Goal: Navigation & Orientation: Find specific page/section

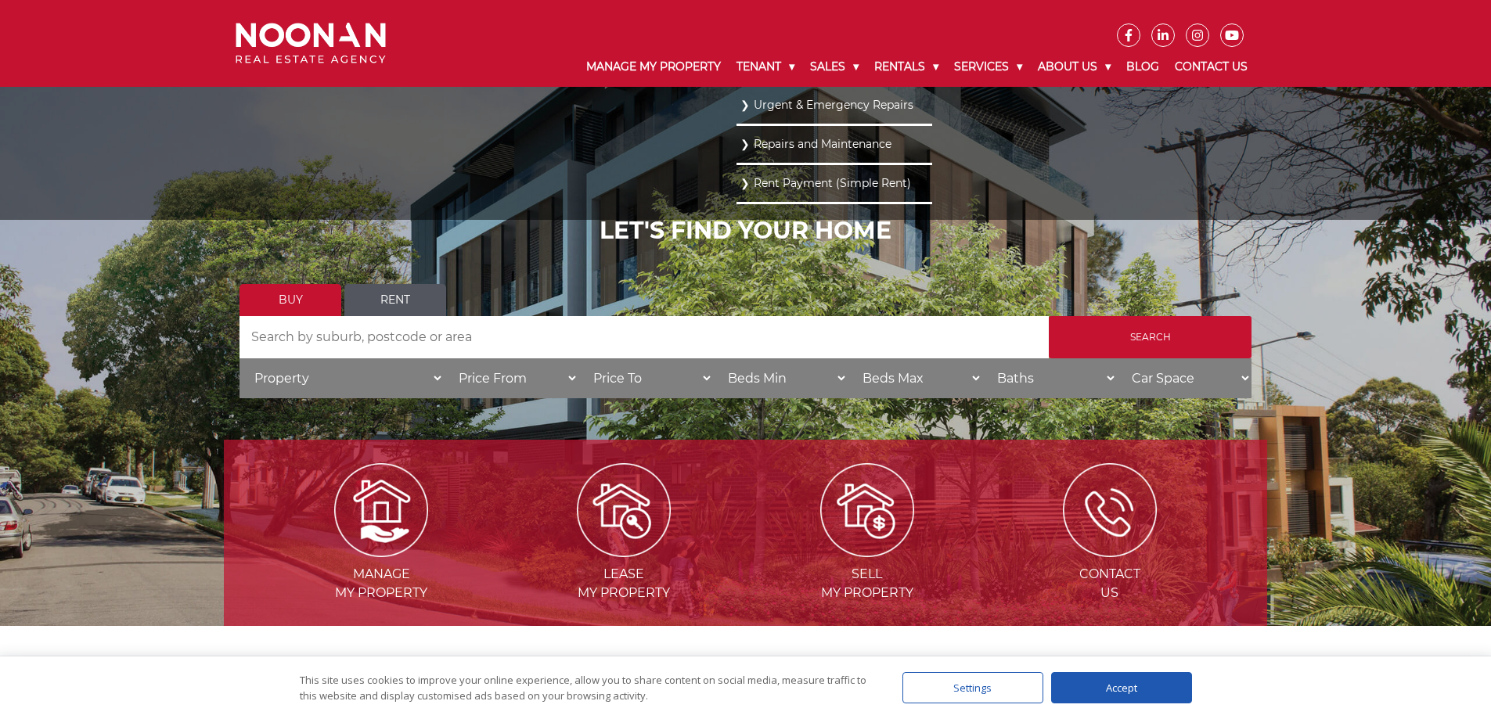
click at [804, 103] on link "Urgent & Emergency Repairs" at bounding box center [834, 105] width 188 height 21
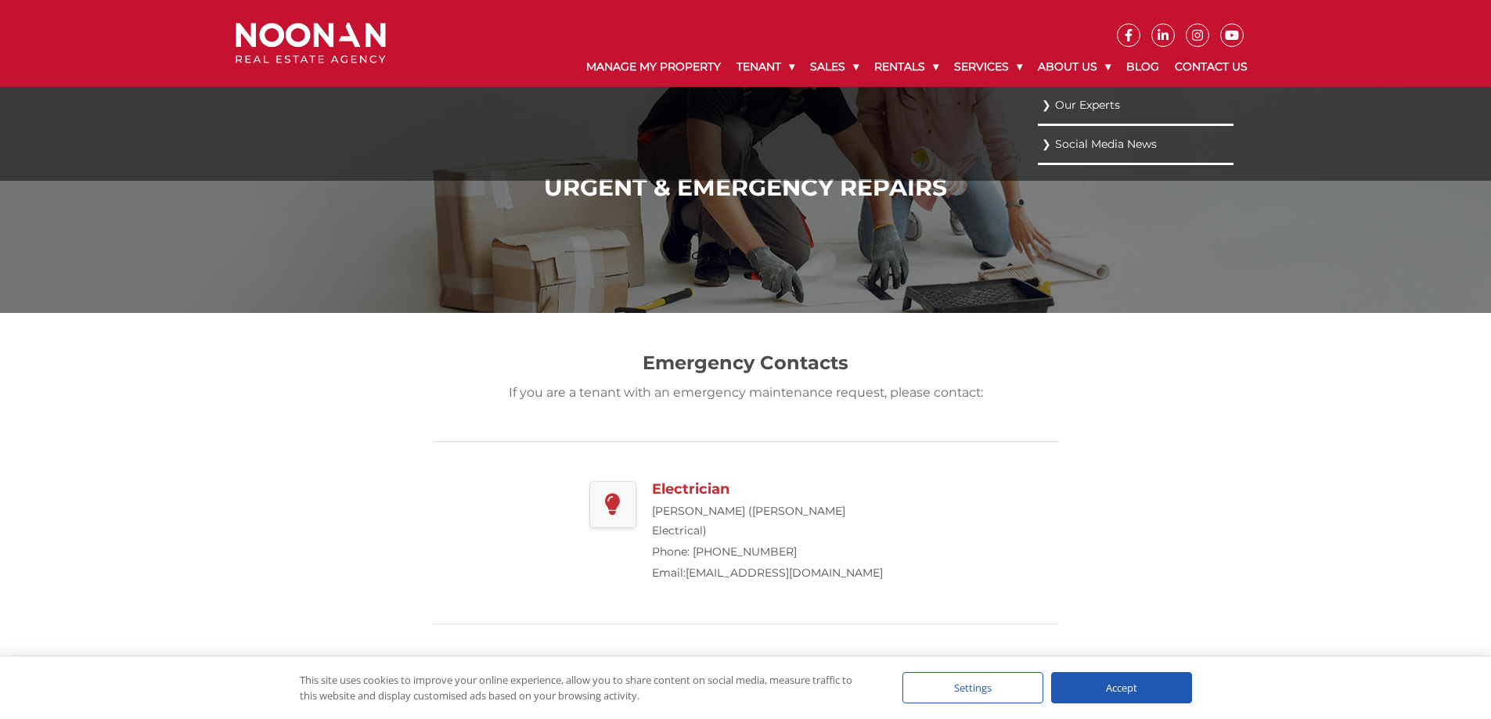
click at [1072, 103] on link "Our Experts" at bounding box center [1136, 105] width 188 height 21
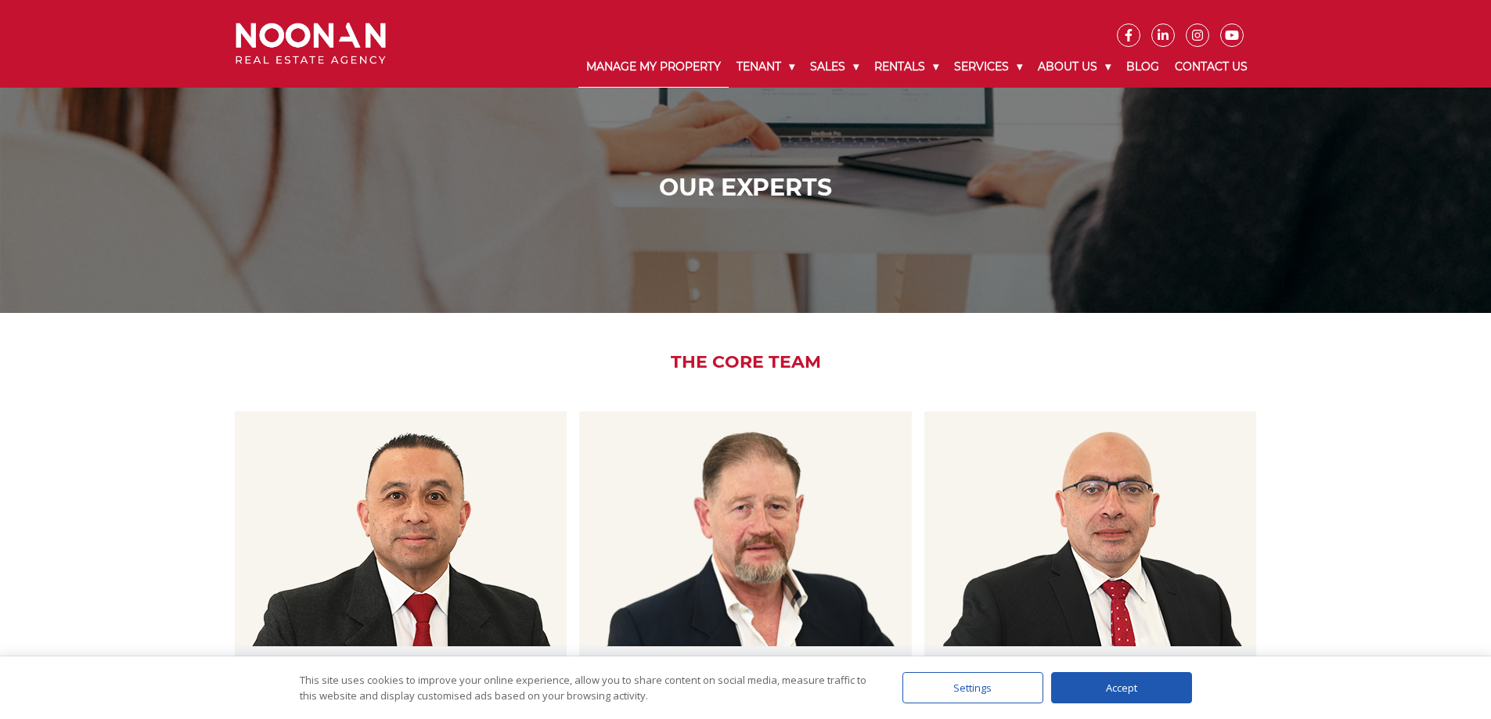
click at [612, 71] on link "Manage My Property" at bounding box center [653, 67] width 150 height 41
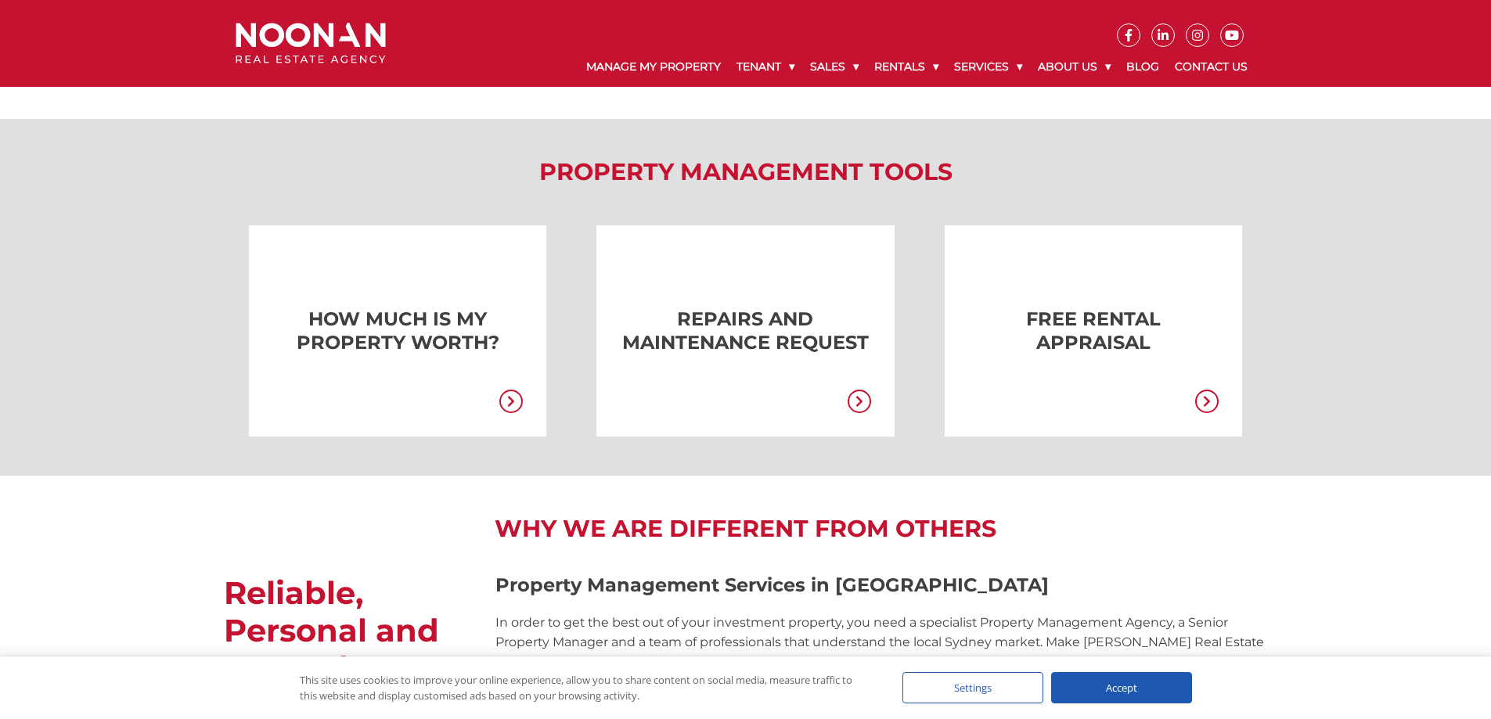
scroll to position [1174, 0]
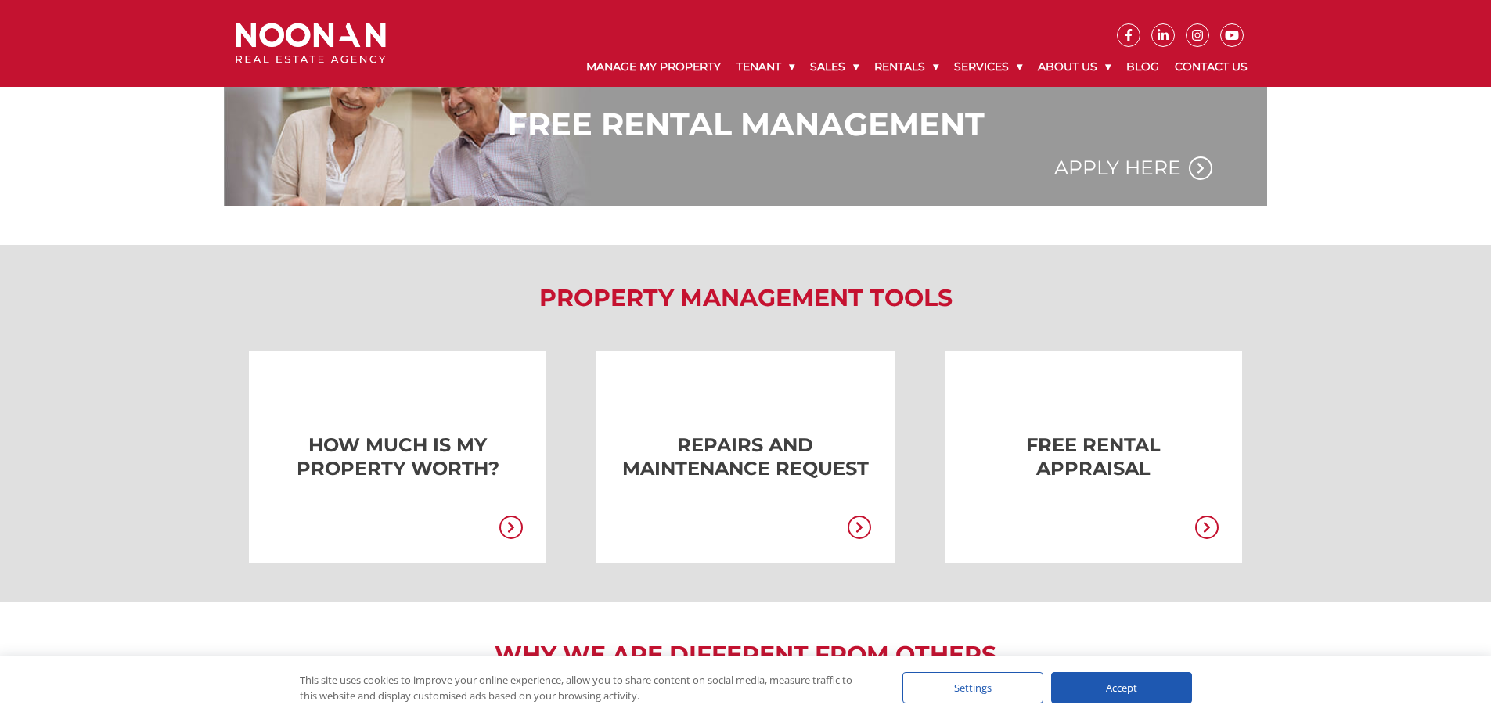
click at [859, 535] on icon at bounding box center [859, 527] width 23 height 23
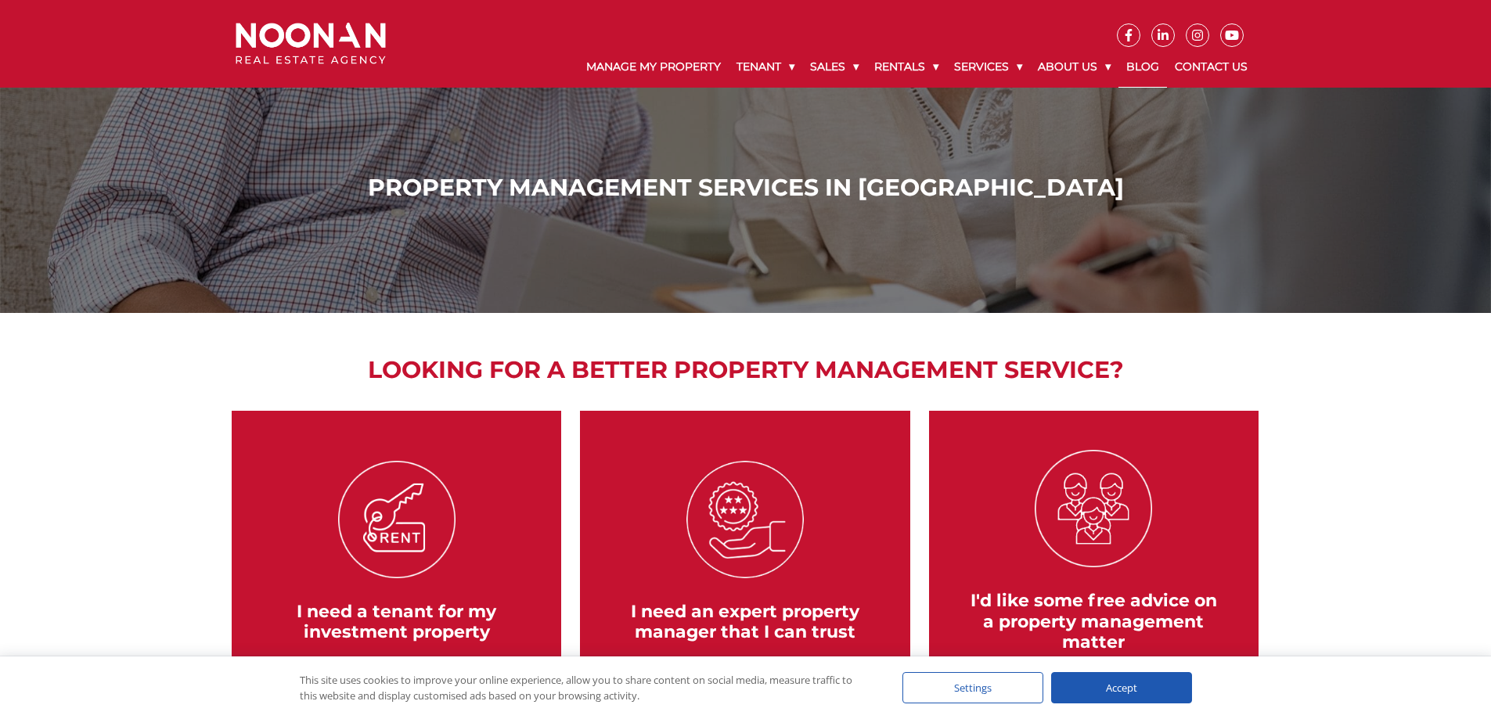
click at [1151, 70] on link "Blog" at bounding box center [1142, 67] width 49 height 41
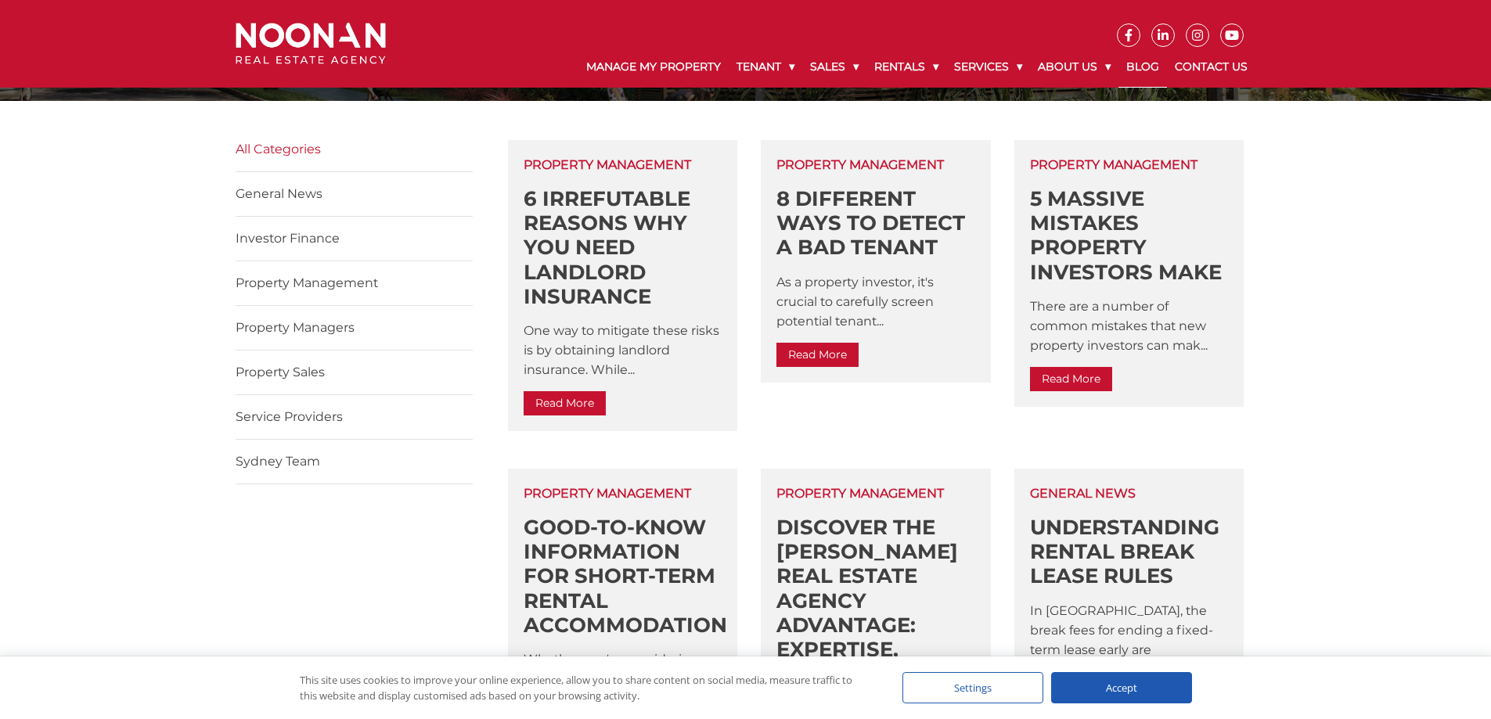
scroll to position [313, 0]
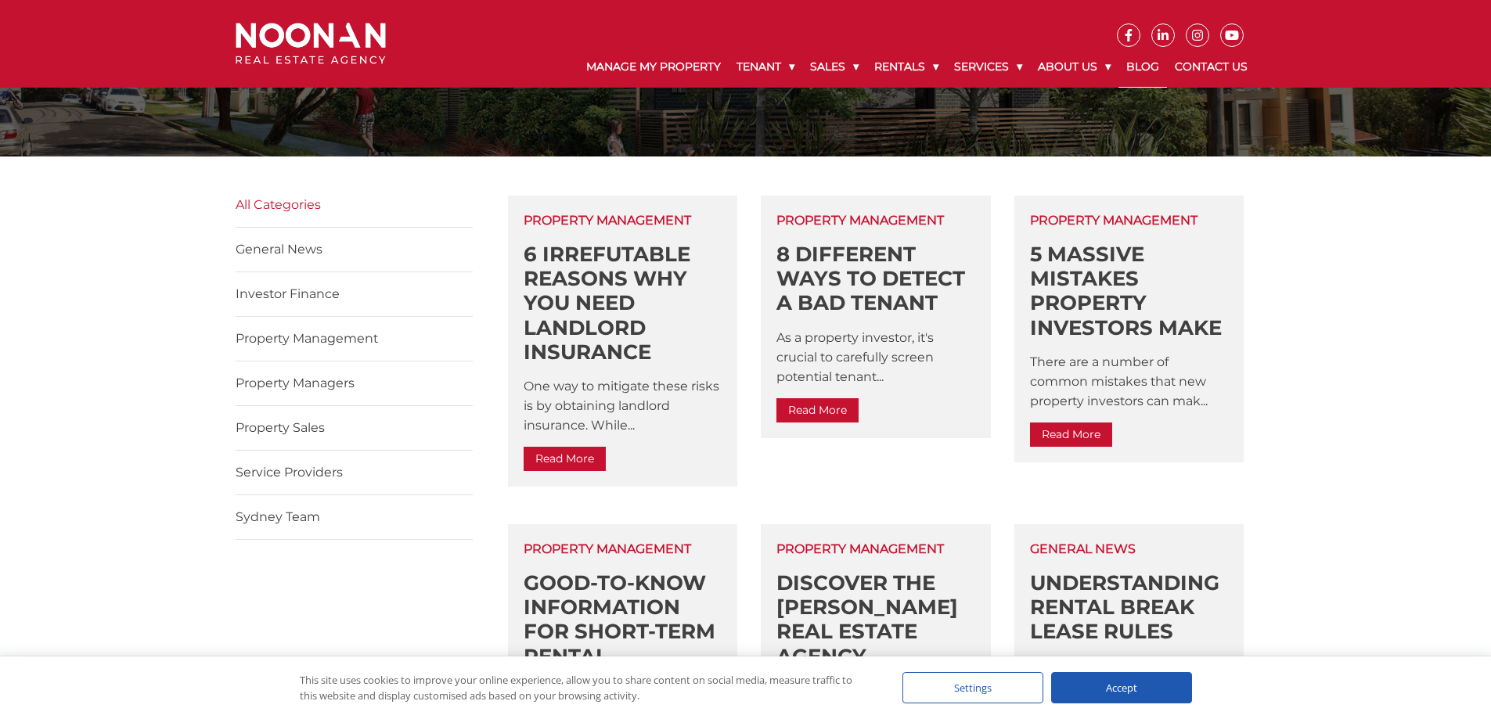
click at [292, 467] on link "Service Providers" at bounding box center [289, 472] width 107 height 15
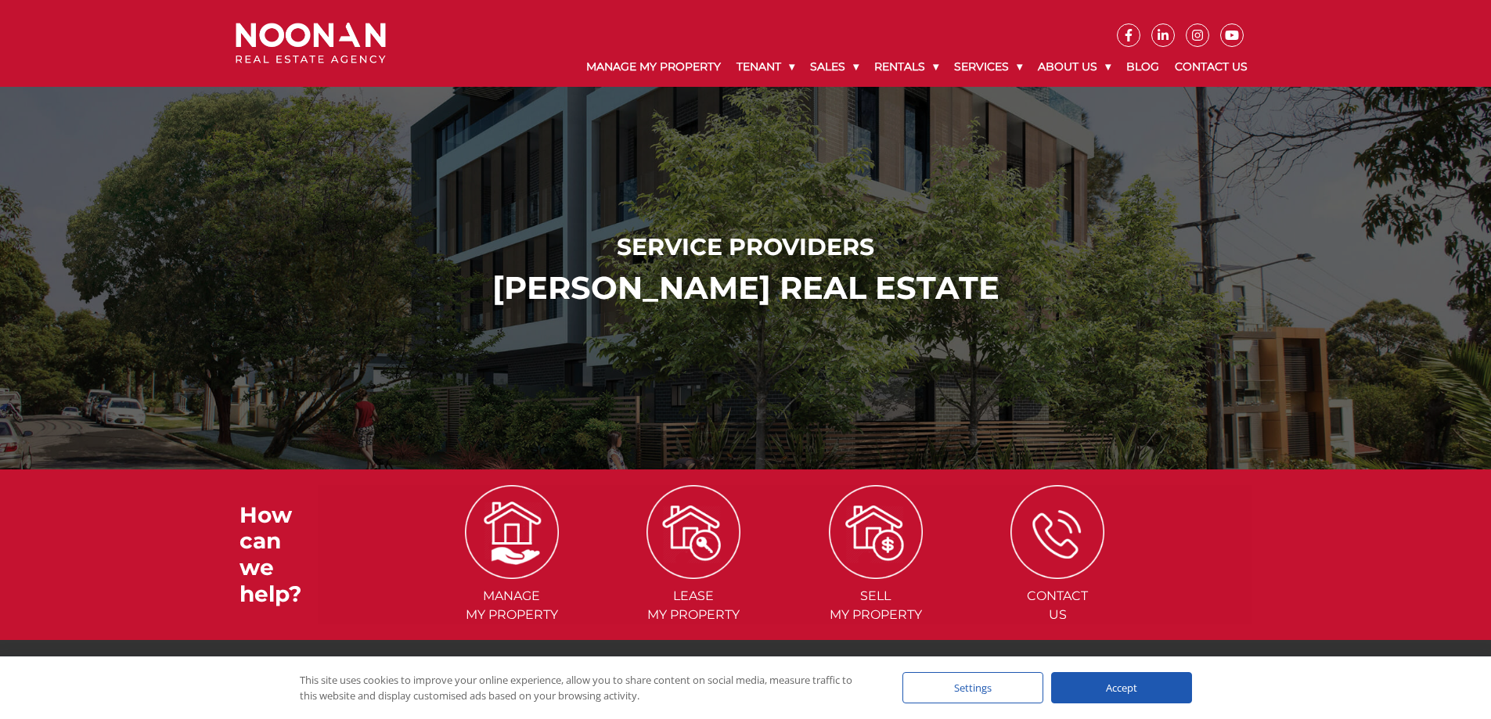
click at [692, 235] on h1 "Service Providers" at bounding box center [746, 247] width 1012 height 28
click at [701, 263] on div "Service Providers Noonan ReaL Estate" at bounding box center [746, 270] width 1012 height 74
click at [702, 283] on h2 "Noonan ReaL Estate" at bounding box center [746, 288] width 1012 height 38
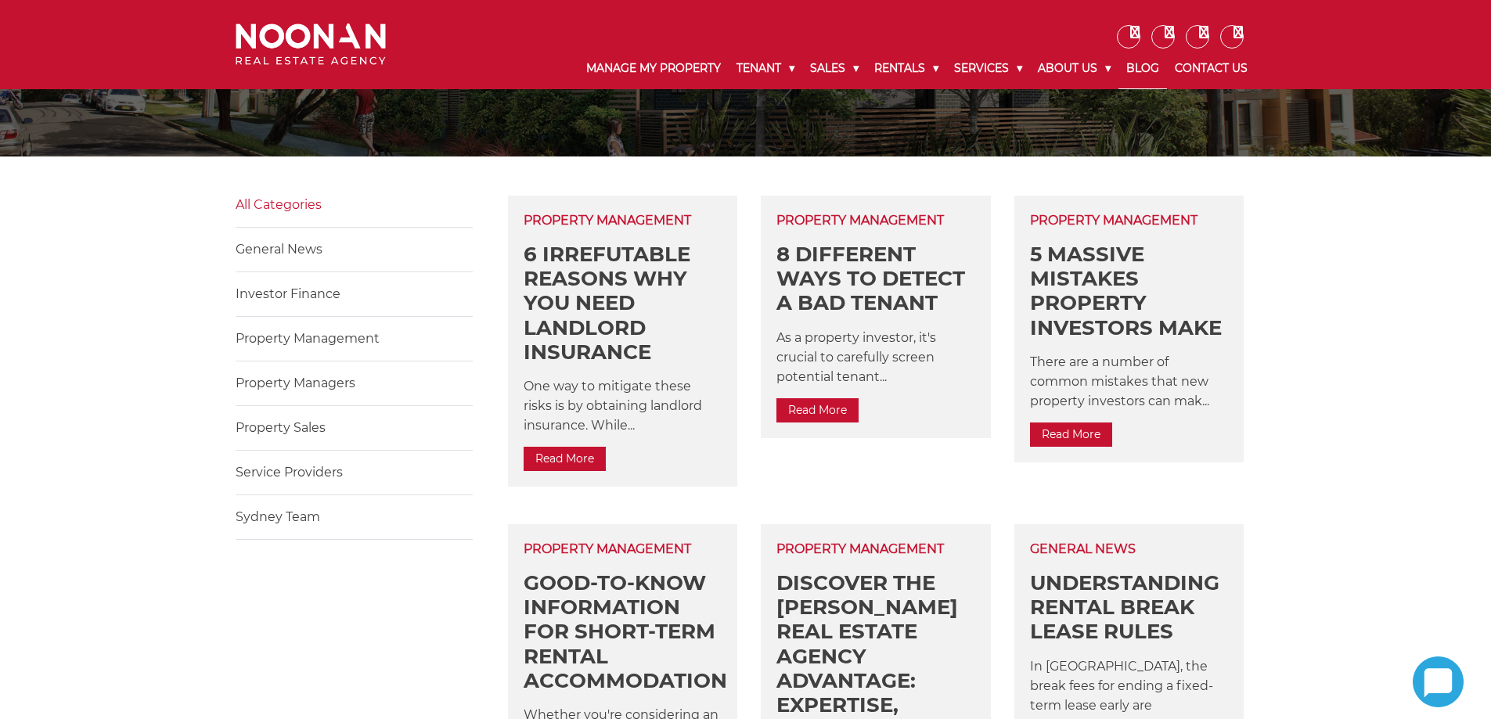
scroll to position [313, 0]
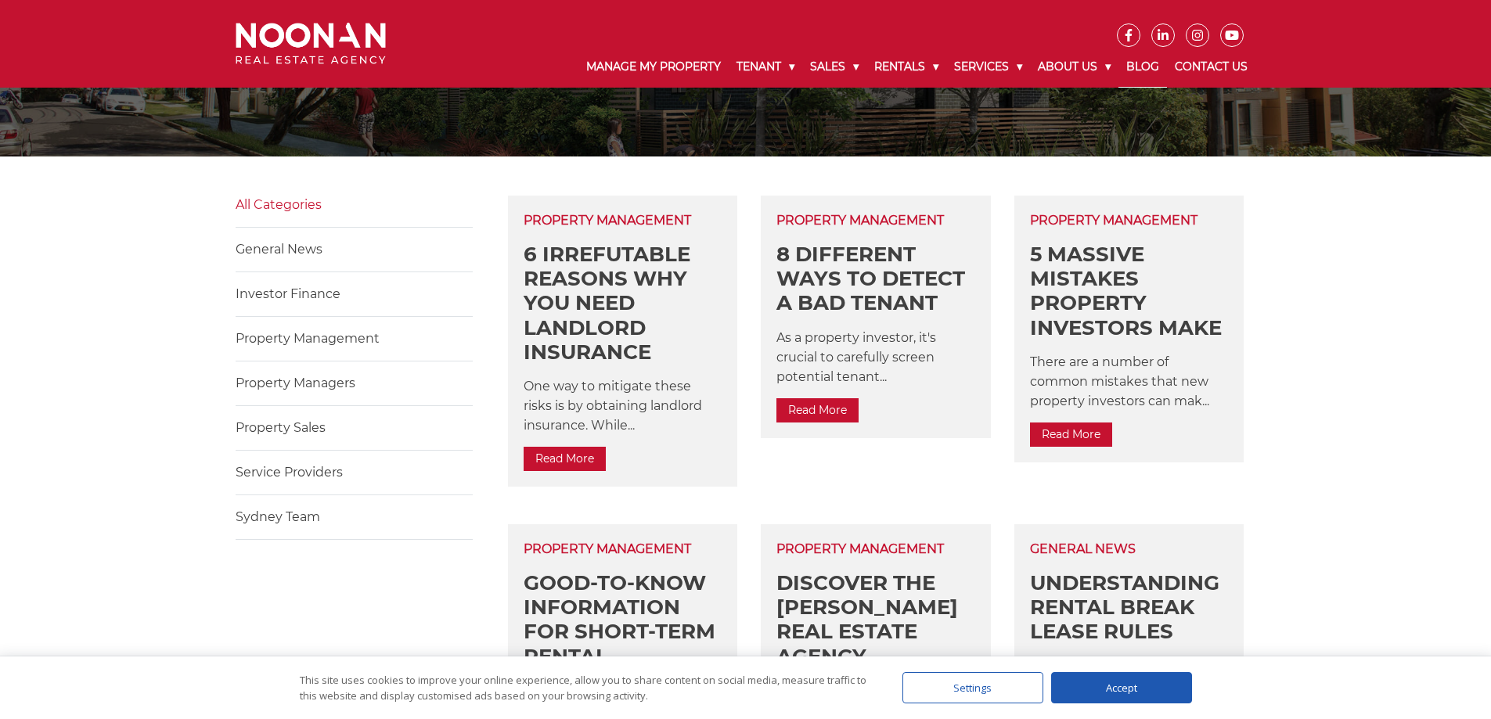
click at [281, 527] on div "Sydney Team" at bounding box center [354, 524] width 237 height 32
click at [290, 510] on link "Sydney Team" at bounding box center [278, 517] width 85 height 15
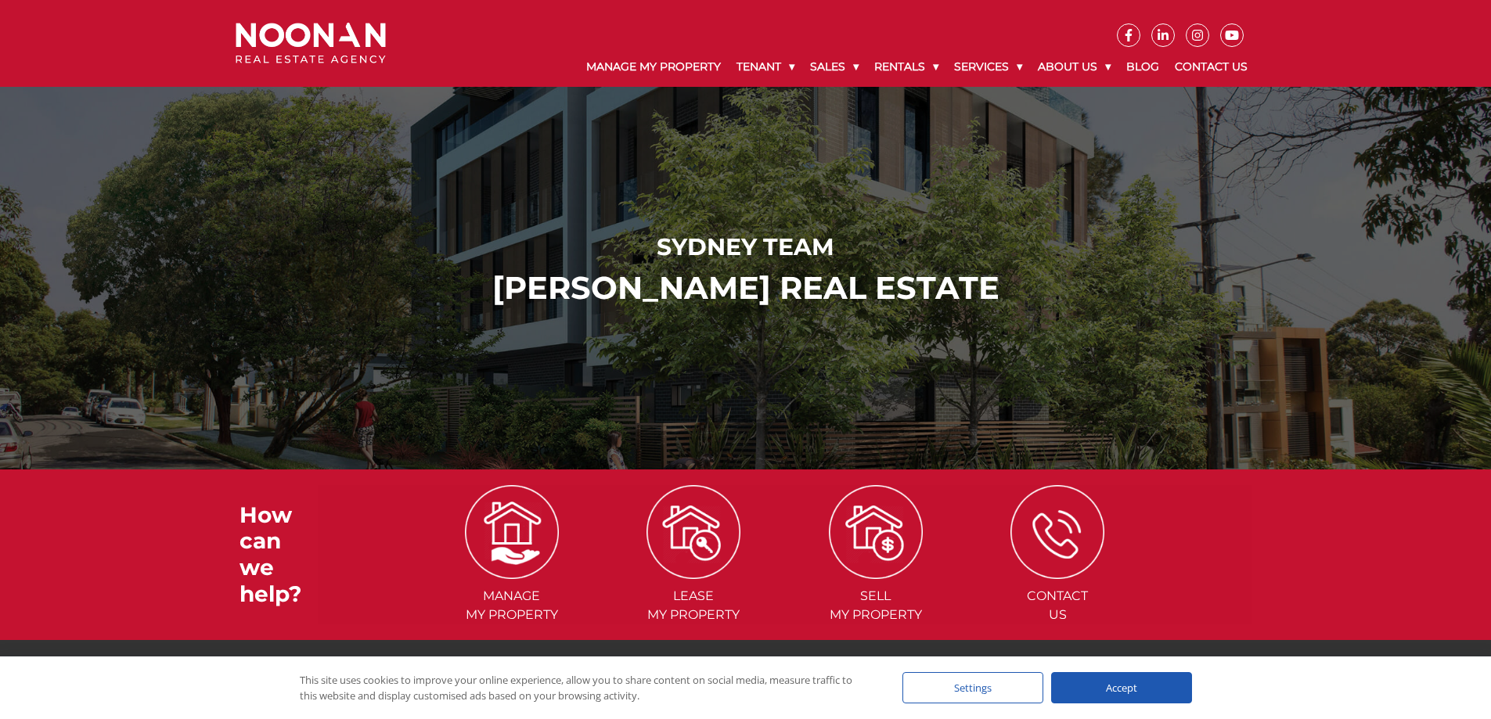
click at [742, 285] on h2 "Noonan ReaL Estate" at bounding box center [746, 288] width 1012 height 38
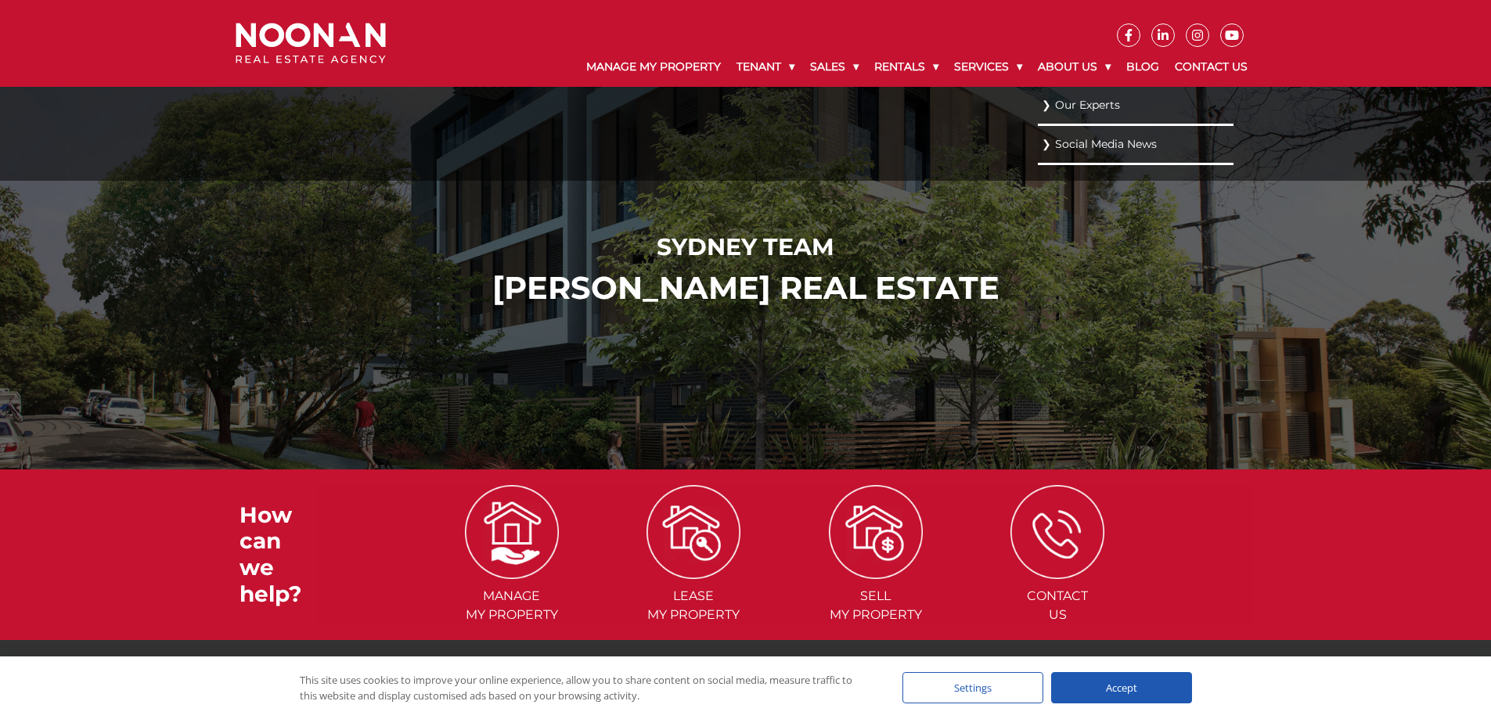
click at [1083, 103] on link "Our Experts" at bounding box center [1136, 105] width 188 height 21
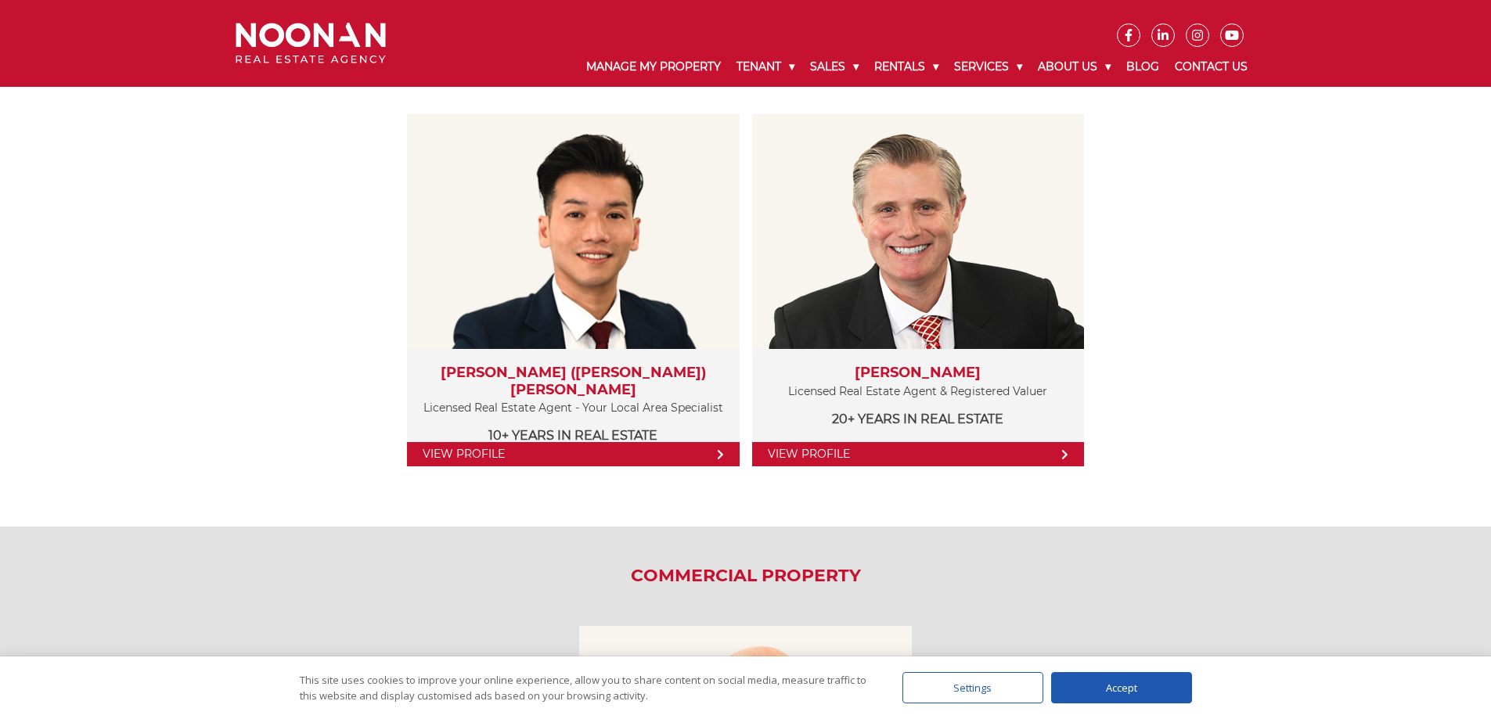
scroll to position [1644, 0]
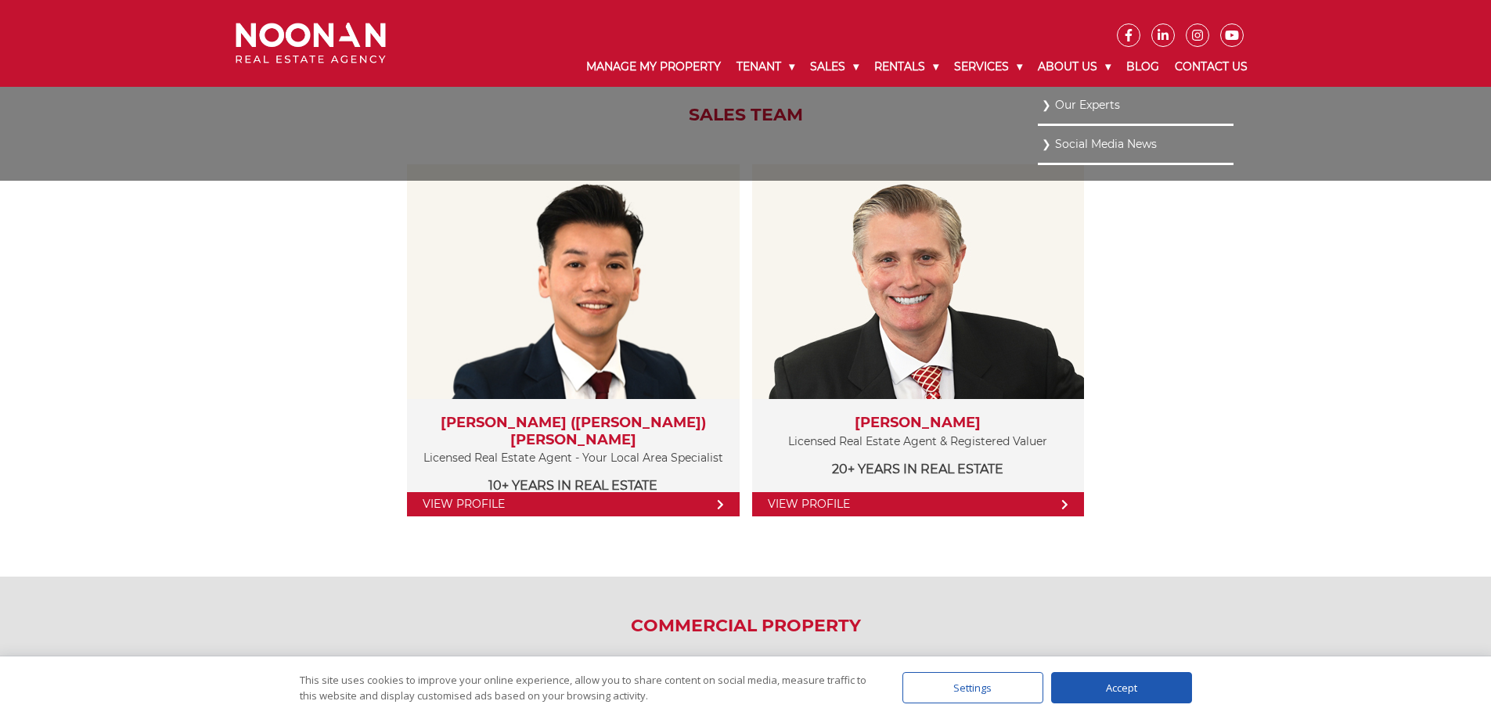
click at [1086, 102] on link "Our Experts" at bounding box center [1136, 105] width 188 height 21
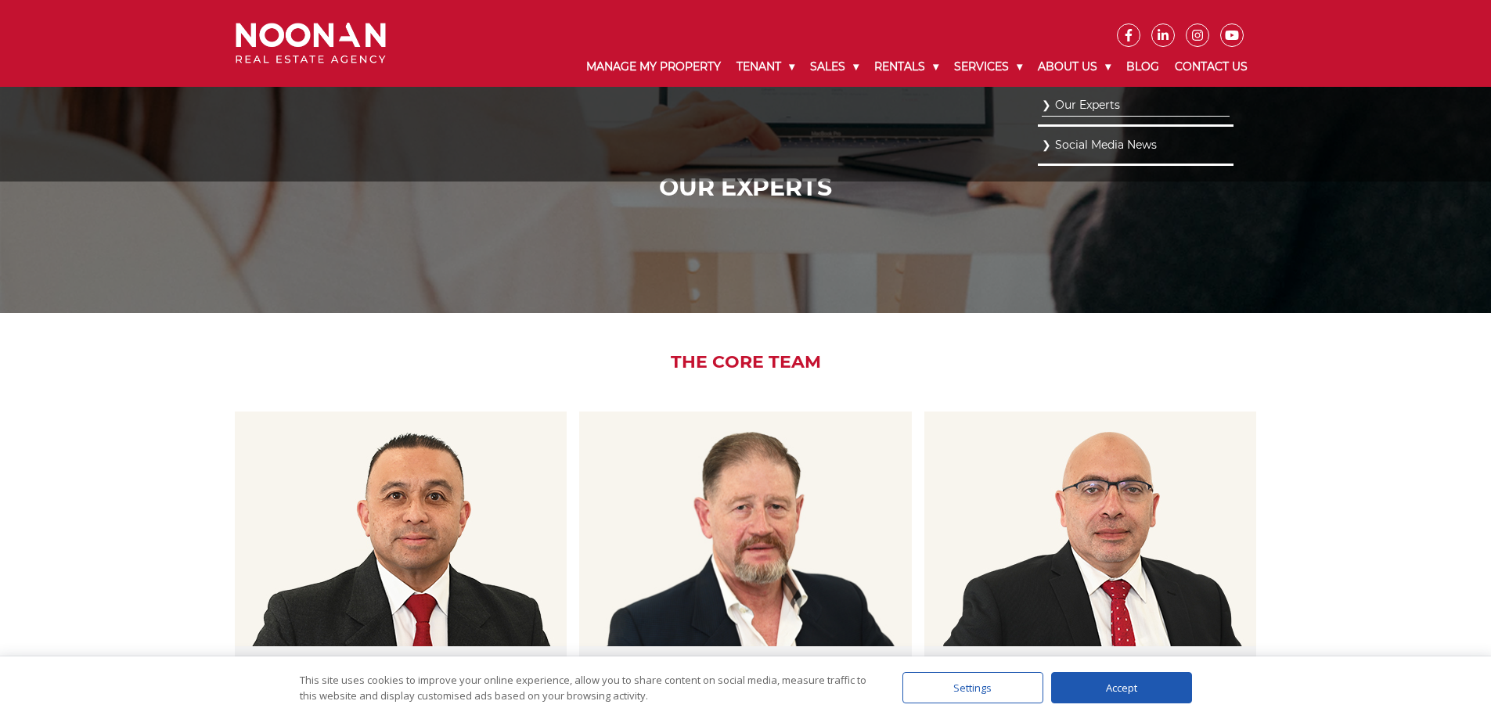
click at [1097, 140] on link "Social Media News" at bounding box center [1136, 145] width 188 height 21
click at [1087, 147] on link "Social Media News" at bounding box center [1136, 145] width 188 height 21
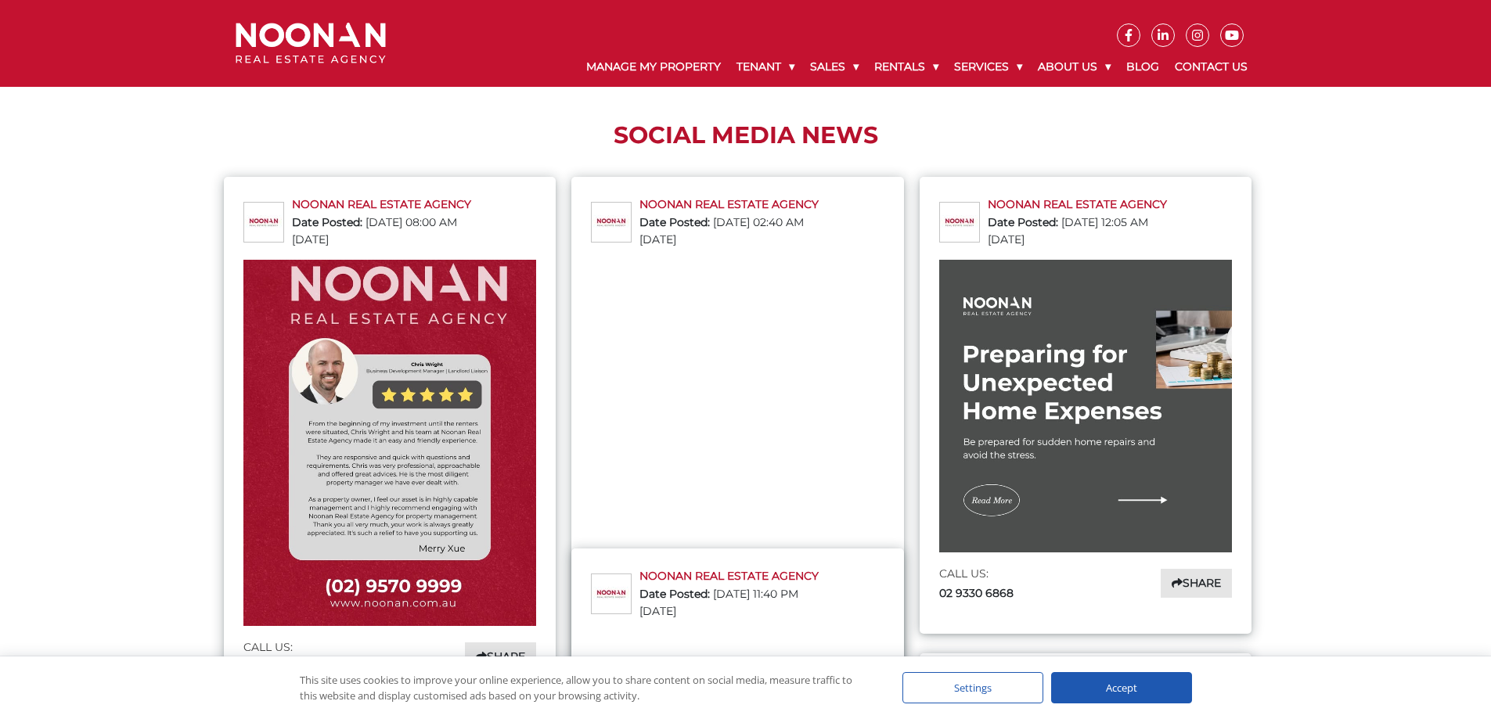
click at [297, 33] on img at bounding box center [311, 43] width 150 height 41
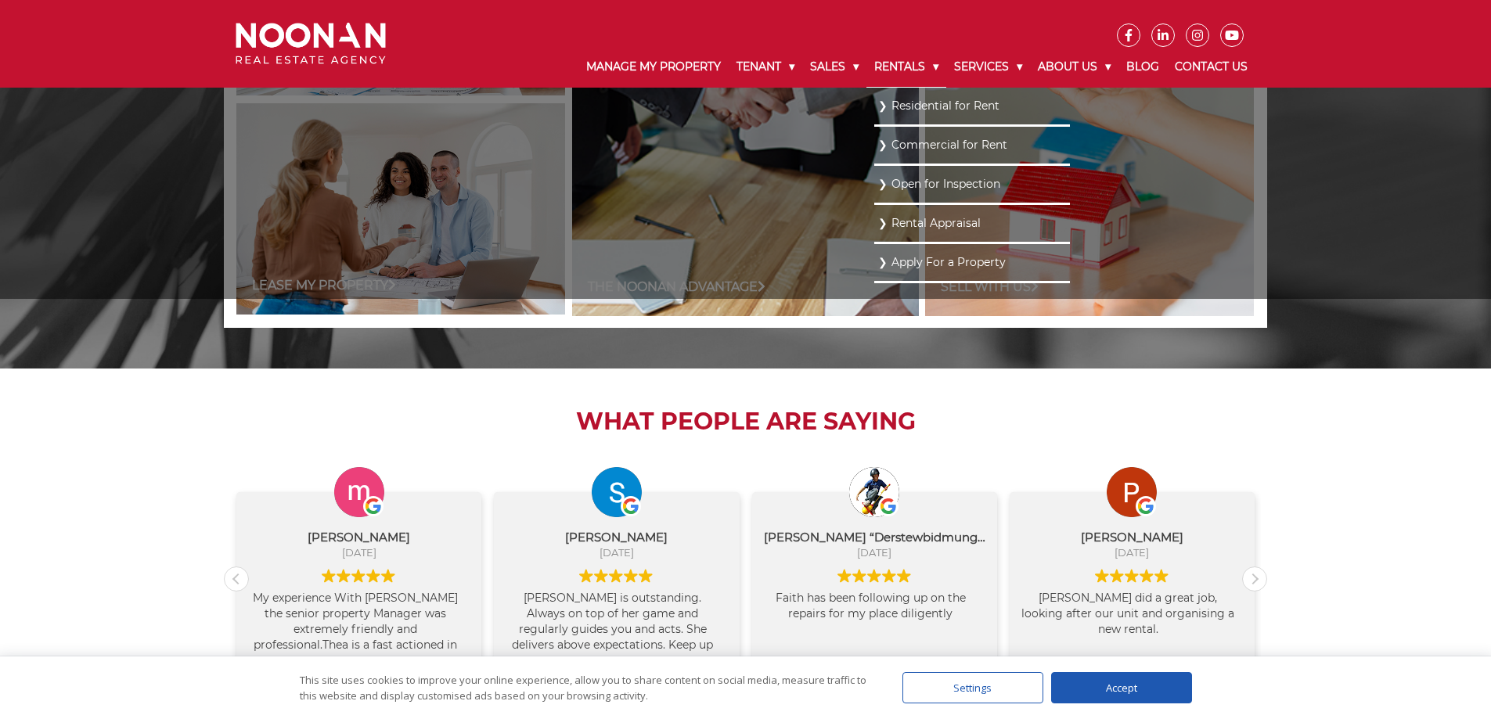
scroll to position [1331, 0]
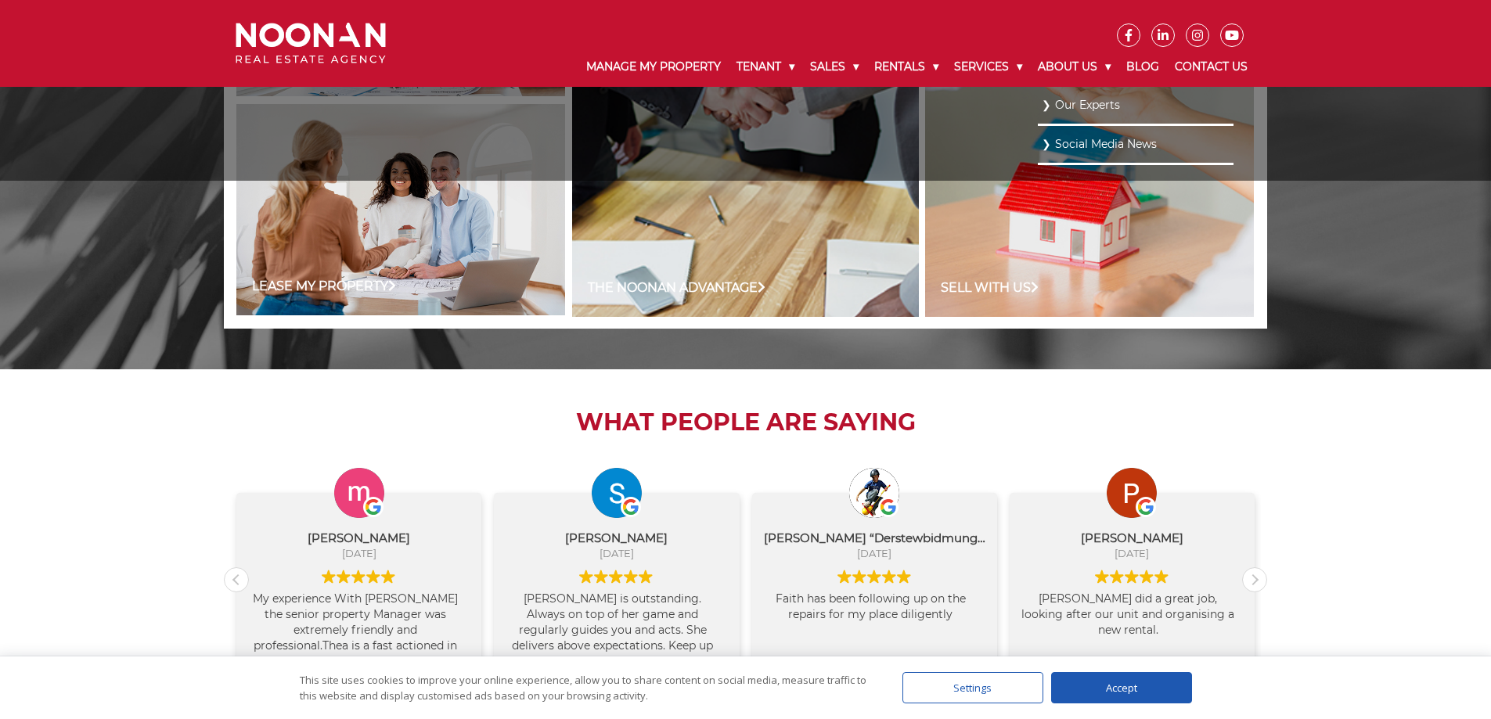
click at [1084, 104] on link "Our Experts" at bounding box center [1136, 105] width 188 height 21
